Goal: Go to known website: Access a specific website the user already knows

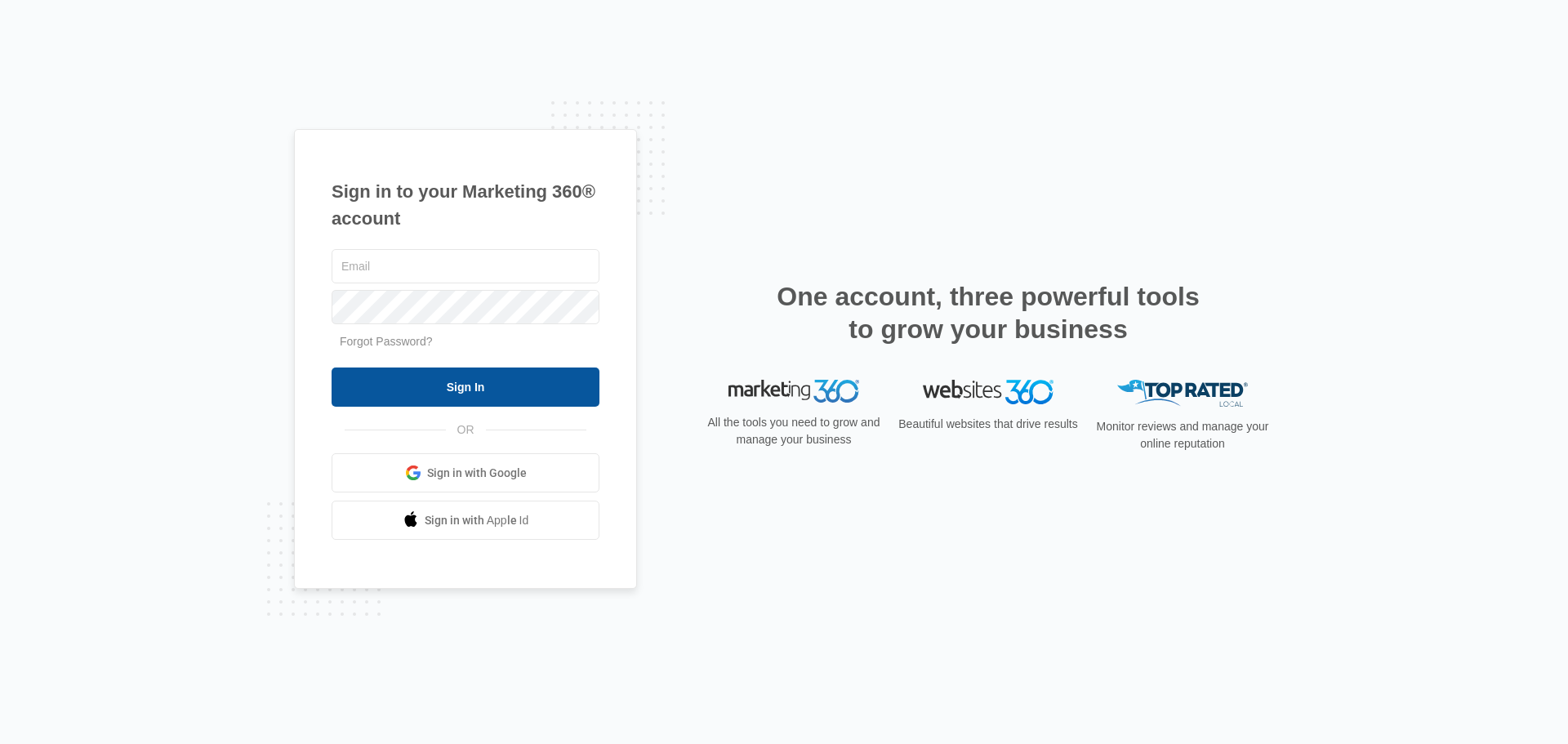
type input "josh@chemsourcedirect.com"
click at [525, 386] on input "Sign In" at bounding box center [465, 387] width 268 height 39
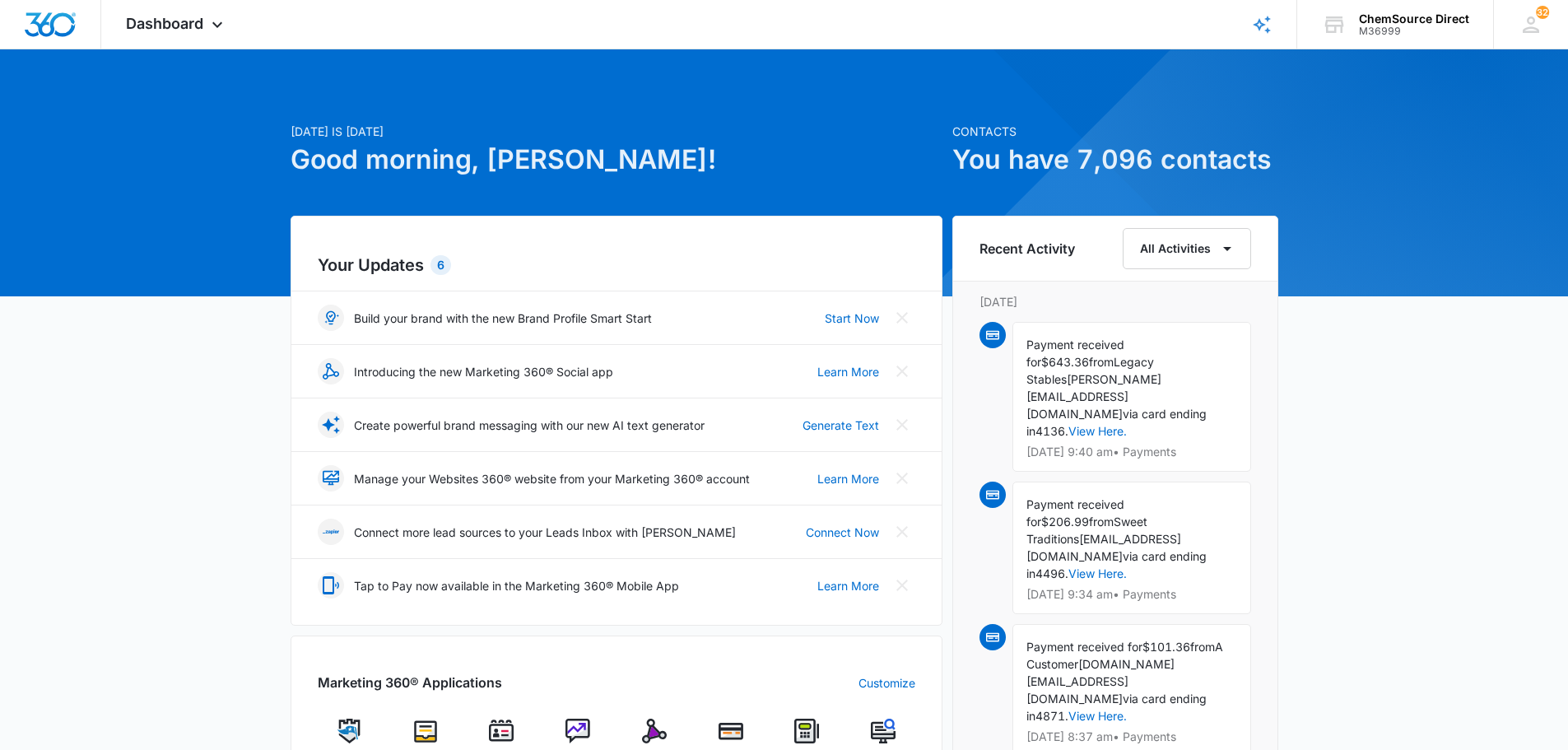
click at [736, 732] on img at bounding box center [730, 731] width 24 height 24
